Goal: Information Seeking & Learning: Learn about a topic

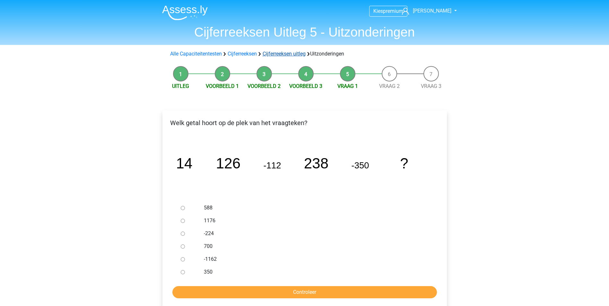
click at [285, 53] on link "Cijferreeksen uitleg" at bounding box center [284, 54] width 43 height 6
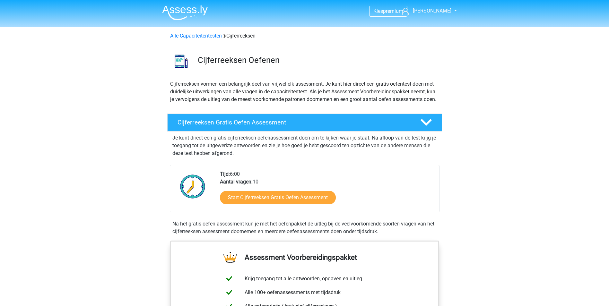
scroll to position [415, 0]
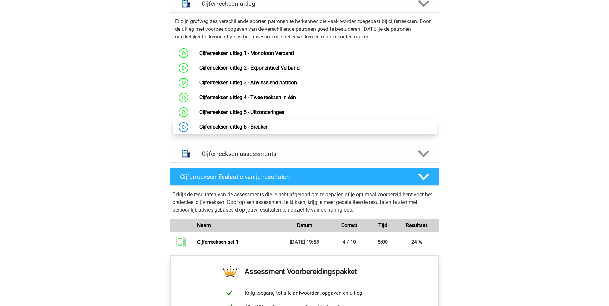
click at [235, 130] on link "Cijferreeksen uitleg 6 - Breuken" at bounding box center [233, 127] width 69 height 6
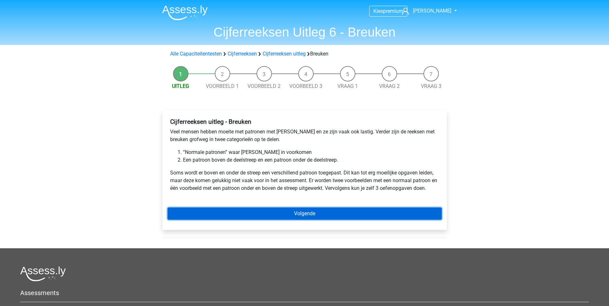
click at [302, 212] on link "Volgende" at bounding box center [305, 214] width 274 height 12
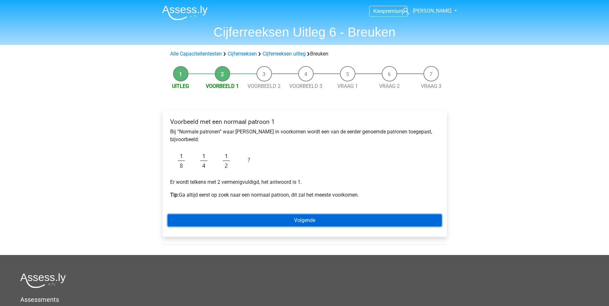
click at [298, 219] on link "Volgende" at bounding box center [305, 221] width 274 height 12
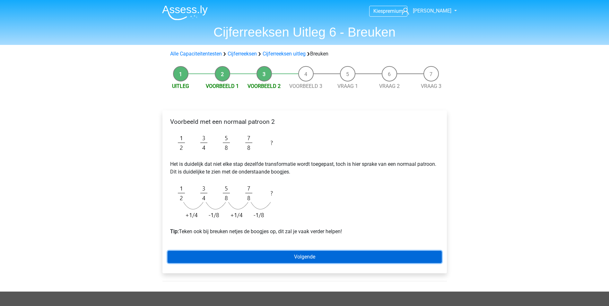
click at [296, 254] on link "Volgende" at bounding box center [305, 257] width 274 height 12
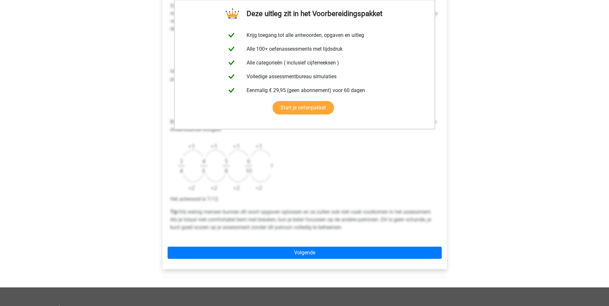
scroll to position [132, 0]
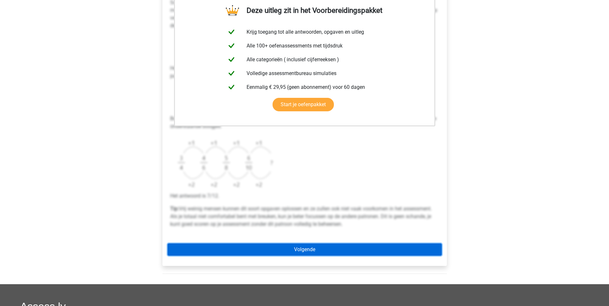
click at [308, 248] on link "Volgende" at bounding box center [305, 250] width 274 height 12
